Goal: Task Accomplishment & Management: Manage account settings

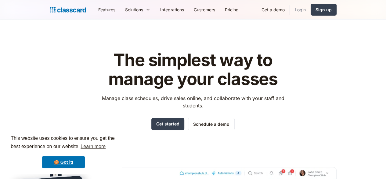
click at [311, 11] on link "Login" at bounding box center [300, 10] width 21 height 14
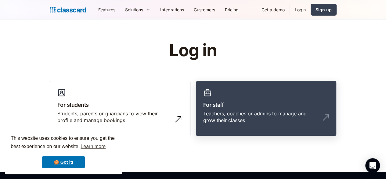
click at [311, 86] on link "For staff Teachers, coaches or admins to manage and grow their classes" at bounding box center [266, 109] width 141 height 56
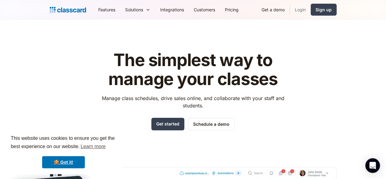
click at [311, 11] on link "Login" at bounding box center [300, 10] width 21 height 14
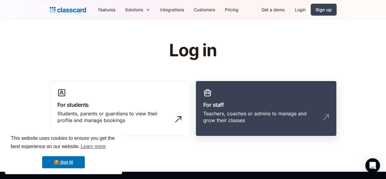
click at [331, 112] on img at bounding box center [326, 117] width 10 height 10
